Goal: Answer question/provide support

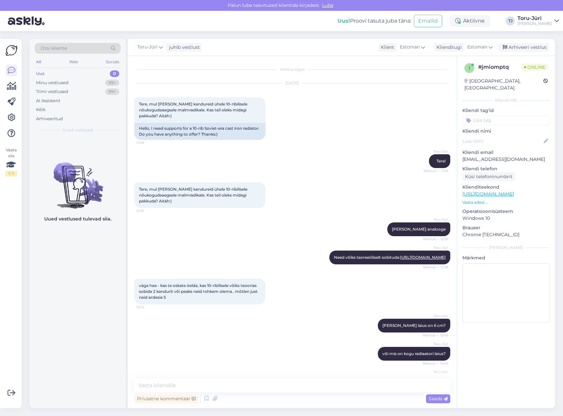
scroll to position [362, 0]
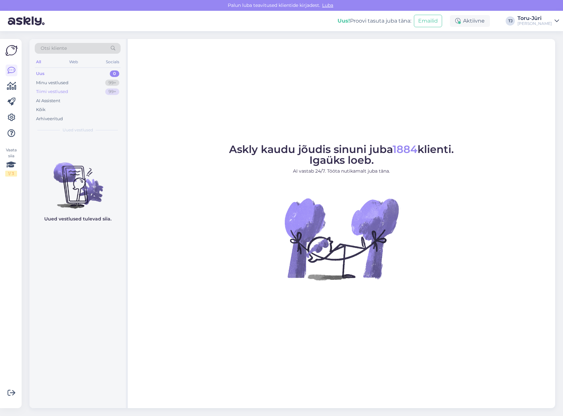
click at [70, 92] on div "Tiimi vestlused 99+" at bounding box center [78, 91] width 86 height 9
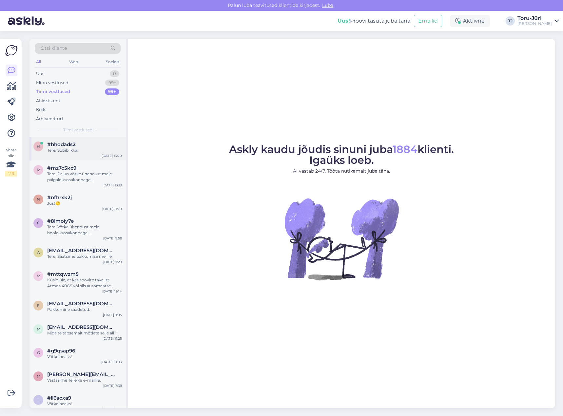
click at [85, 153] on div "Tere. Sobib ikka." at bounding box center [84, 150] width 75 height 6
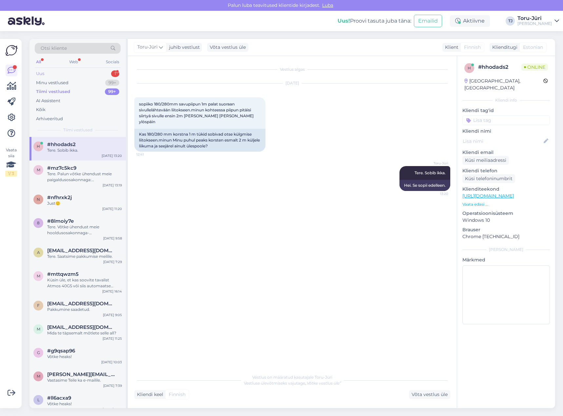
click at [65, 76] on div "Uus 1" at bounding box center [78, 73] width 86 height 9
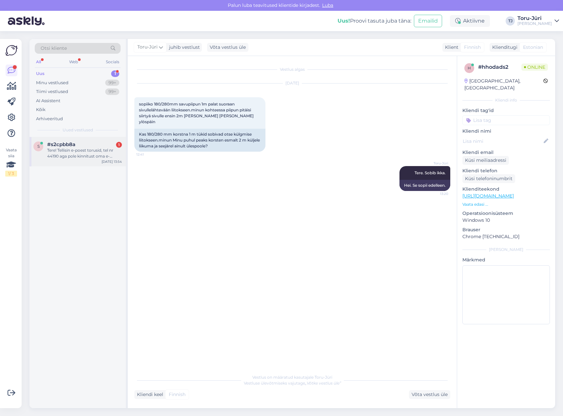
click at [96, 150] on div "Tere! Tellisin e-poest torusid, tel nr 44190 aga pole kinnitust oma e-mailile s…" at bounding box center [84, 153] width 75 height 12
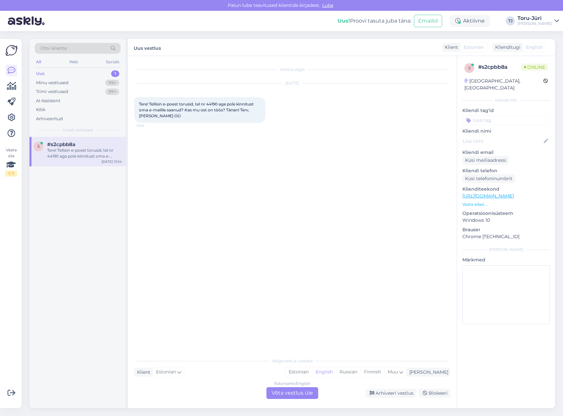
click at [293, 395] on div "Estonian to English Võta vestlus üle" at bounding box center [292, 393] width 52 height 12
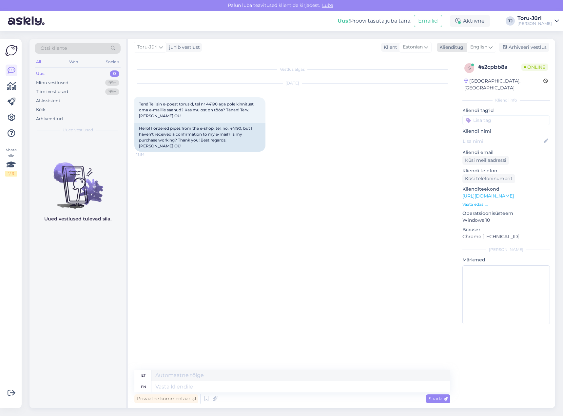
click at [484, 49] on span "English" at bounding box center [478, 47] width 17 height 7
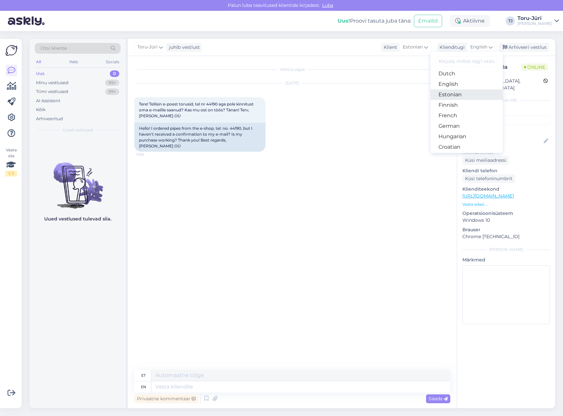
drag, startPoint x: 463, startPoint y: 96, endPoint x: 456, endPoint y: 102, distance: 8.9
click at [463, 96] on link "Estonian" at bounding box center [466, 94] width 72 height 10
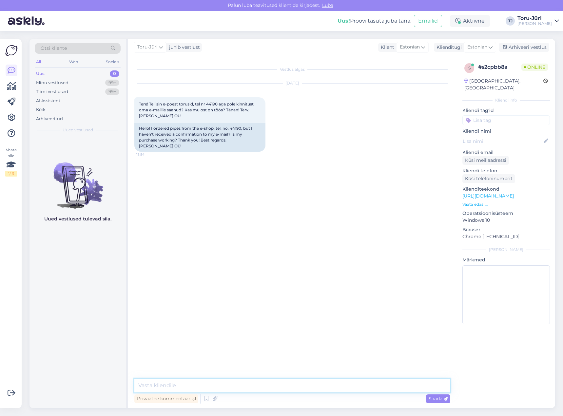
click at [180, 383] on textarea at bounding box center [292, 386] width 316 height 14
type textarea "Tere!"
type textarea "[PERSON_NAME] on DPD-ga juba teel"
click at [156, 382] on textarea at bounding box center [292, 386] width 316 height 14
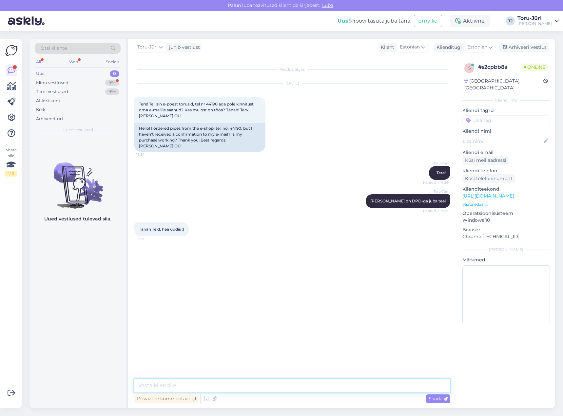
click at [193, 383] on textarea at bounding box center [292, 386] width 316 height 14
type textarea "Võtke heaks!"
